Goal: Information Seeking & Learning: Check status

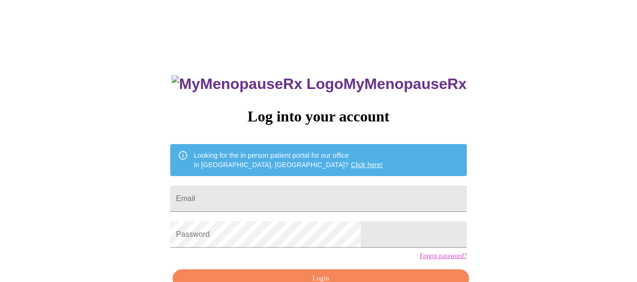
scroll to position [45, 0]
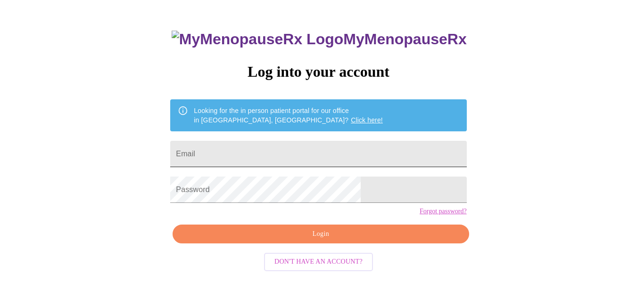
click at [299, 153] on input "Email" at bounding box center [318, 154] width 296 height 26
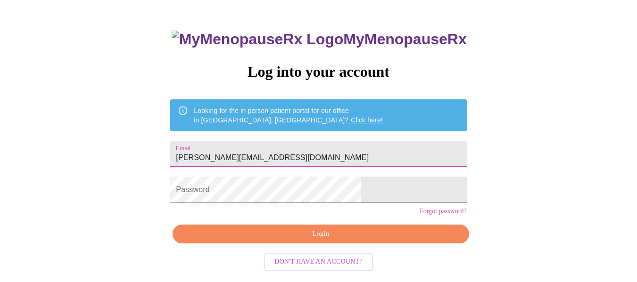
type input "[PERSON_NAME][EMAIL_ADDRESS][DOMAIN_NAME]"
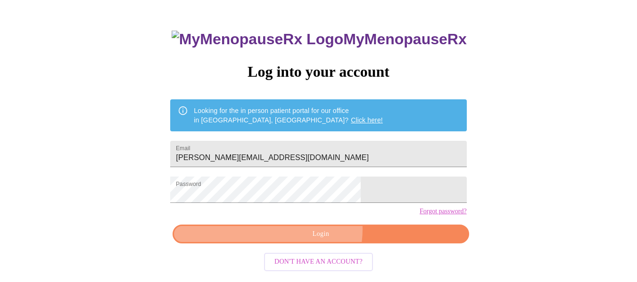
click at [319, 240] on span "Login" at bounding box center [320, 235] width 274 height 12
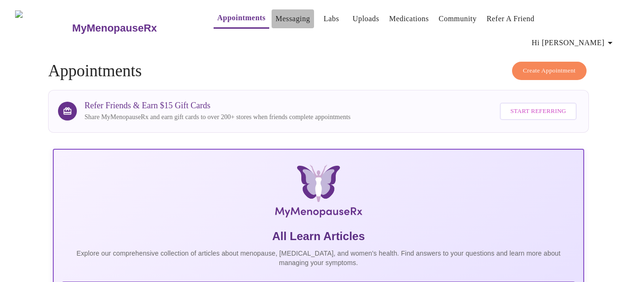
click at [275, 20] on link "Messaging" at bounding box center [292, 18] width 34 height 13
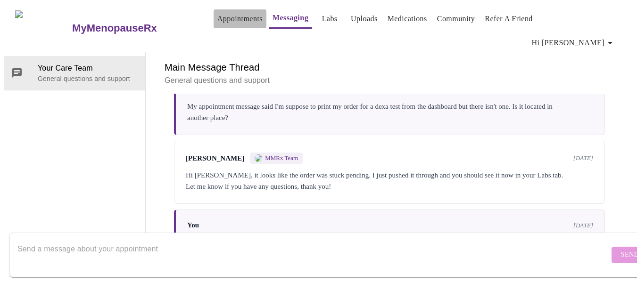
click at [217, 20] on link "Appointments" at bounding box center [239, 18] width 45 height 13
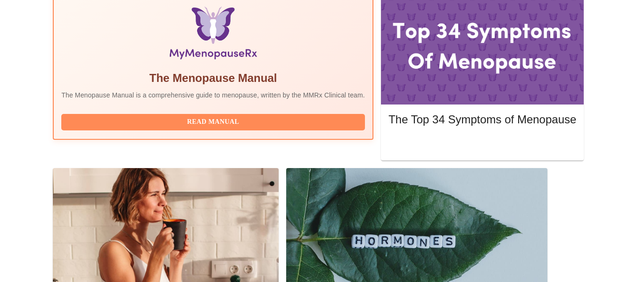
scroll to position [408, 0]
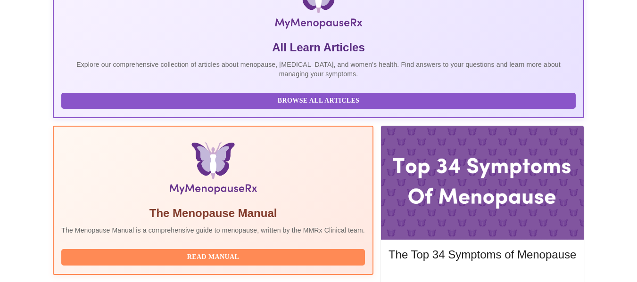
scroll to position [0, 0]
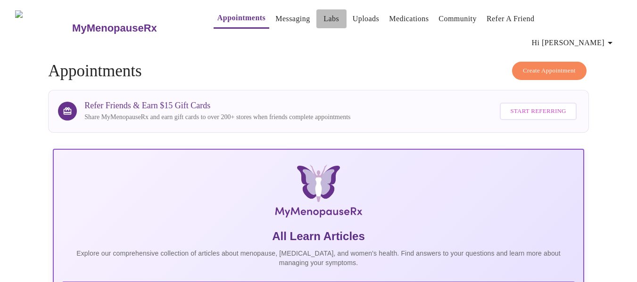
click at [323, 20] on link "Labs" at bounding box center [331, 18] width 16 height 13
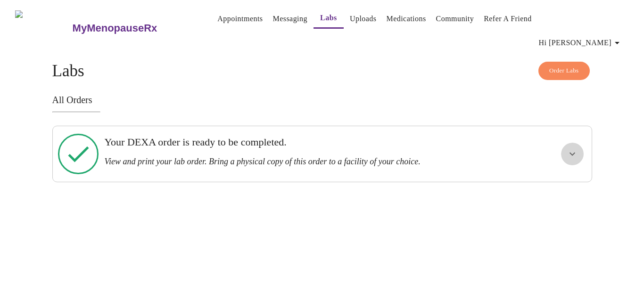
click at [571, 148] on icon "show more" at bounding box center [572, 153] width 11 height 11
click at [553, 182] on span "View Order" at bounding box center [550, 188] width 42 height 12
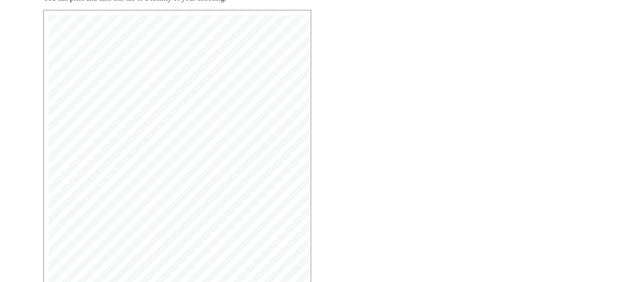
scroll to position [16, 0]
